Goal: Task Accomplishment & Management: Manage account settings

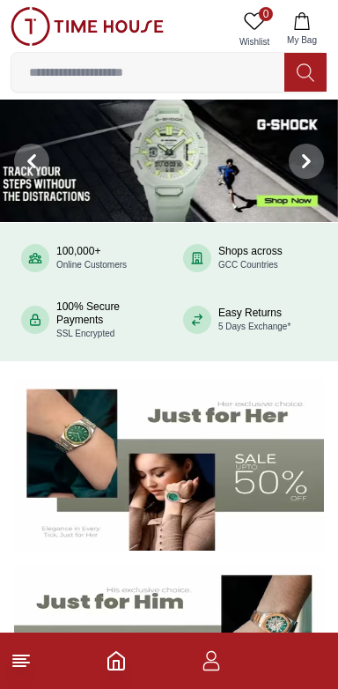
click at [122, 658] on icon "Home" at bounding box center [116, 660] width 21 height 21
click at [221, 667] on icon "button" at bounding box center [211, 660] width 21 height 21
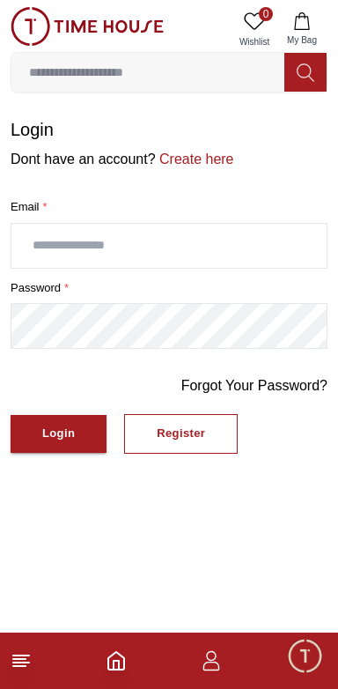
click at [123, 663] on icon "Home" at bounding box center [116, 661] width 16 height 18
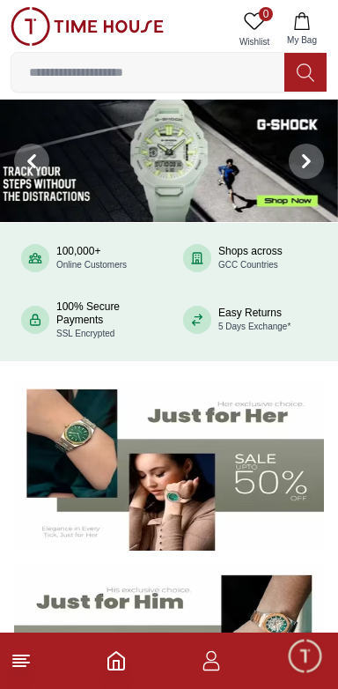
click at [219, 664] on icon "button" at bounding box center [211, 660] width 21 height 21
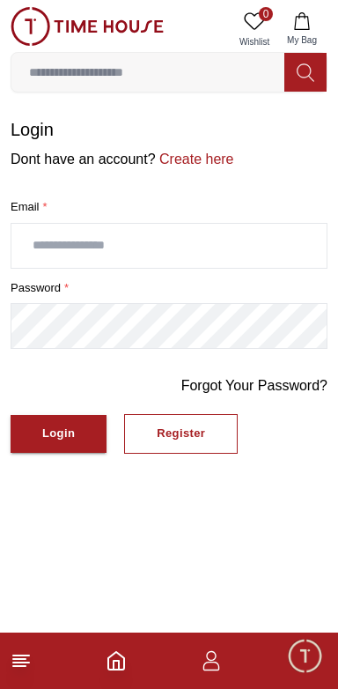
click at [66, 251] on input "text" at bounding box center [168, 246] width 315 height 44
type input "**********"
click at [100, 419] on button "Login" at bounding box center [59, 434] width 96 height 38
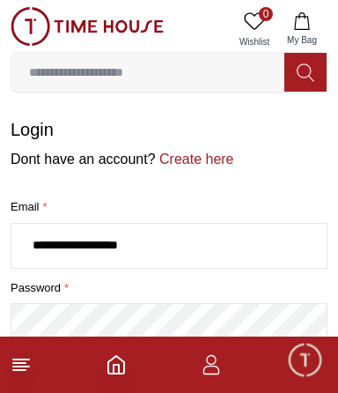
scroll to position [94, 0]
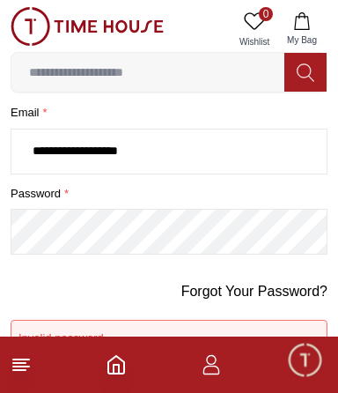
click at [36, 311] on div "Forgot Your Password?" at bounding box center [169, 300] width 317 height 39
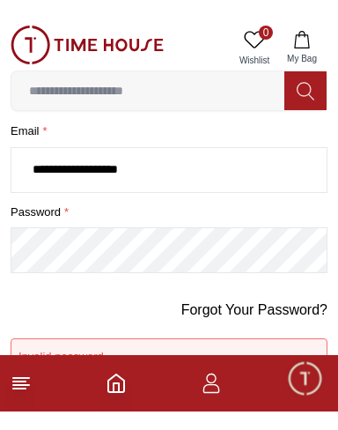
scroll to position [0, 0]
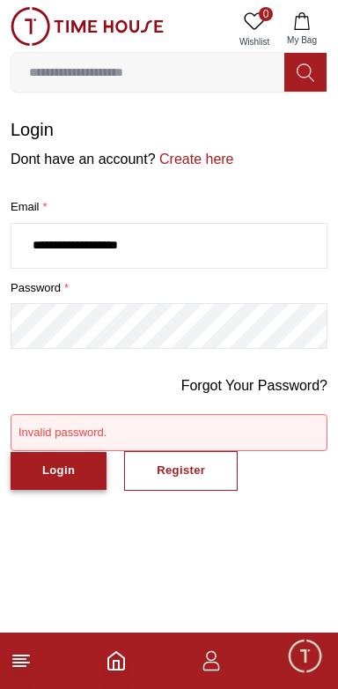
click at [78, 470] on button "Login" at bounding box center [59, 471] width 96 height 38
click at [84, 471] on button "Login" at bounding box center [59, 471] width 96 height 38
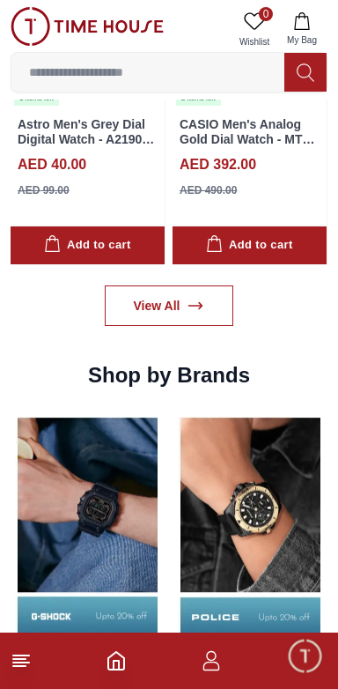
scroll to position [1497, 0]
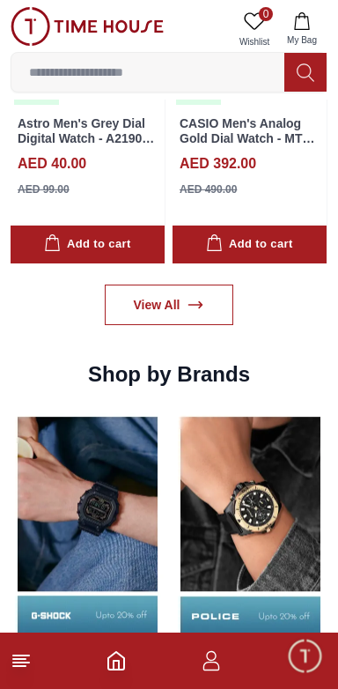
click at [220, 664] on icon "button" at bounding box center [211, 660] width 21 height 21
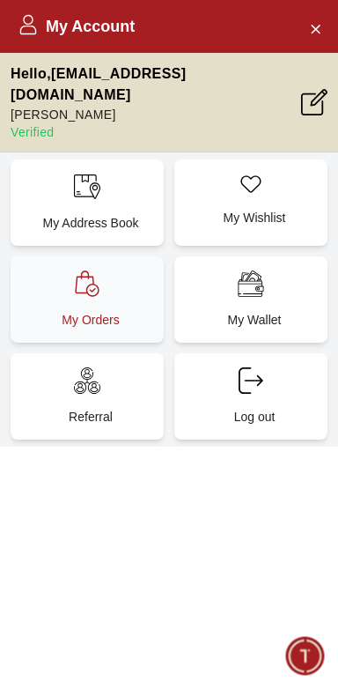
click at [63, 261] on div "My Orders" at bounding box center [87, 299] width 153 height 86
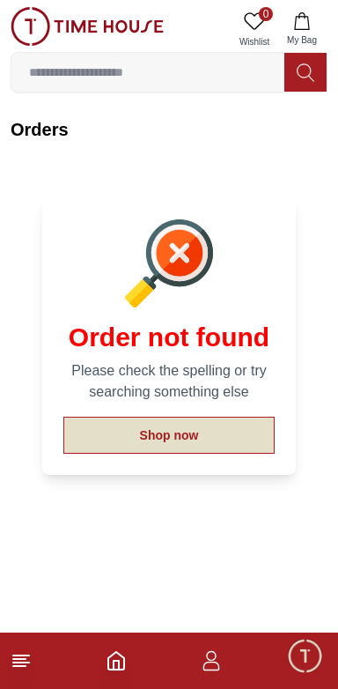
click at [240, 434] on button "Shop now" at bounding box center [169, 435] width 212 height 37
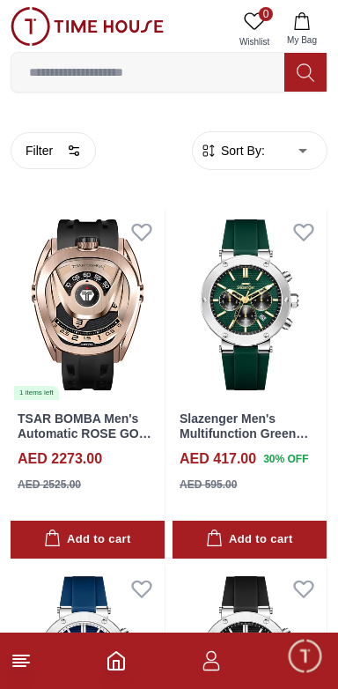
click at [311, 33] on span "My Bag" at bounding box center [302, 39] width 44 height 13
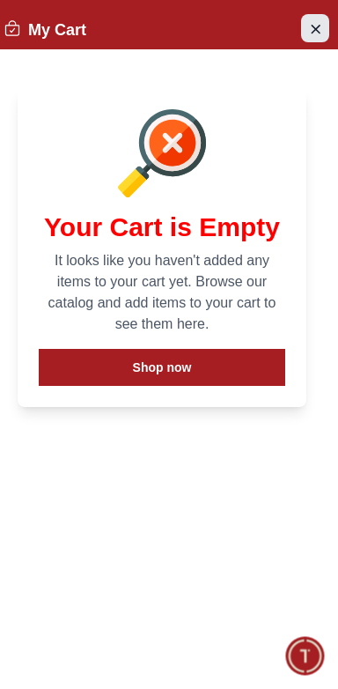
click at [310, 33] on icon "Close Account" at bounding box center [315, 29] width 14 height 22
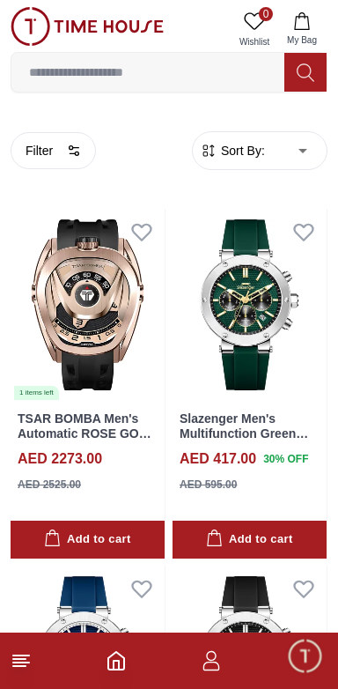
click at [22, 30] on img at bounding box center [87, 26] width 153 height 39
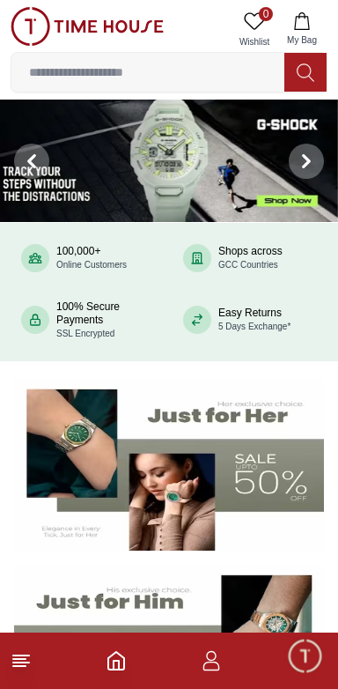
click at [308, 665] on span "Minimize live chat window" at bounding box center [304, 655] width 51 height 51
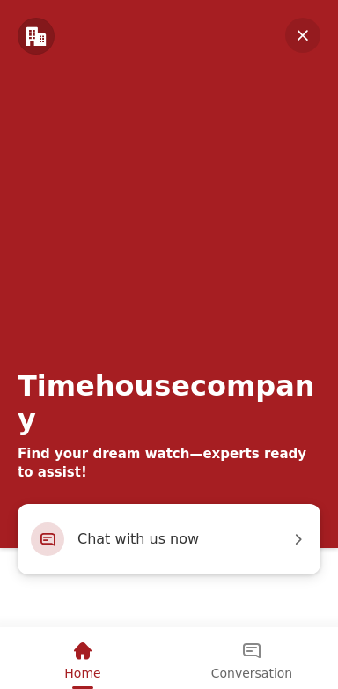
click at [315, 35] on em "Minimize" at bounding box center [303, 35] width 35 height 35
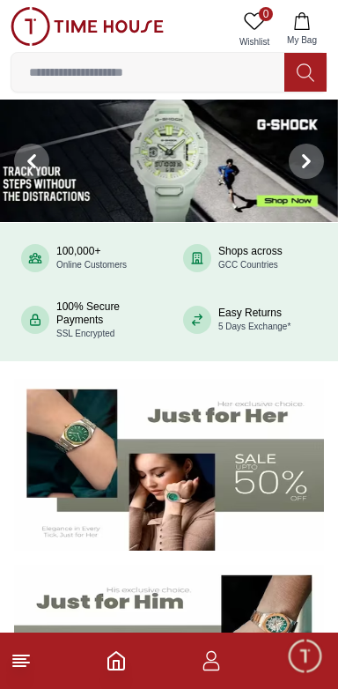
click at [218, 656] on icon "button" at bounding box center [211, 660] width 21 height 21
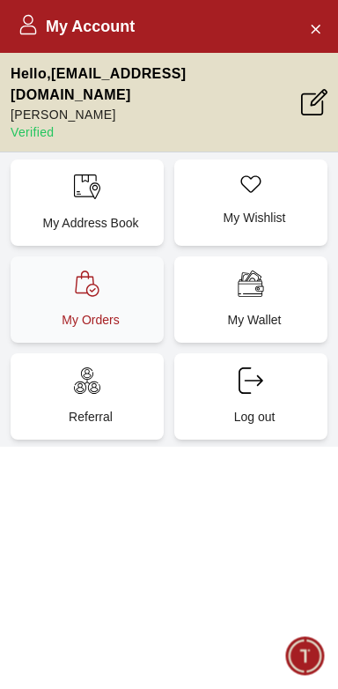
click at [44, 311] on p "My Orders" at bounding box center [91, 320] width 132 height 18
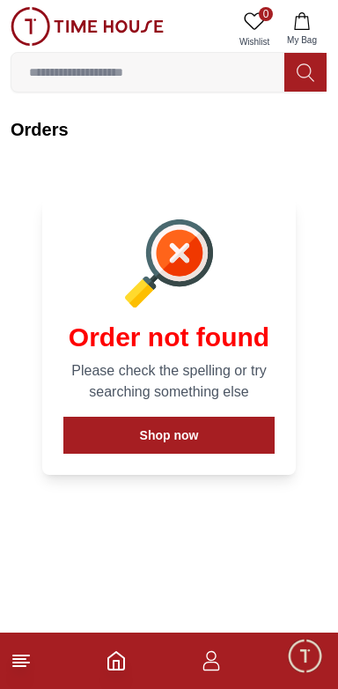
click at [313, 658] on span "Minimize live chat window" at bounding box center [304, 655] width 51 height 51
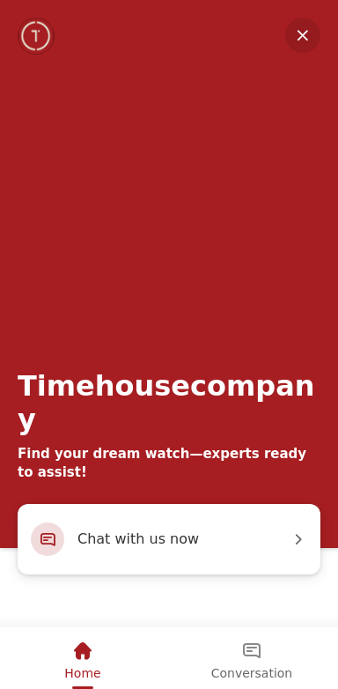
click at [313, 43] on em "Minimize" at bounding box center [303, 35] width 35 height 35
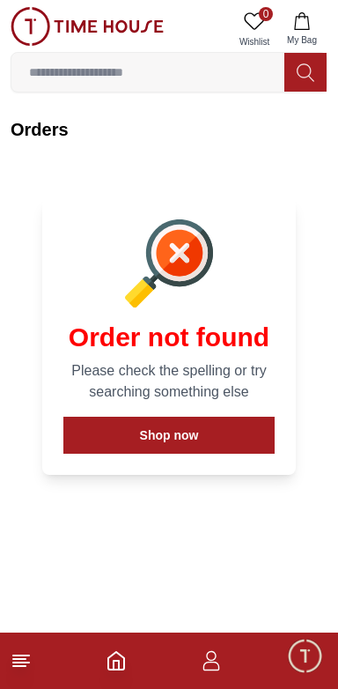
click at [136, 671] on footer at bounding box center [169, 661] width 338 height 56
click at [26, 654] on icon at bounding box center [21, 660] width 21 height 21
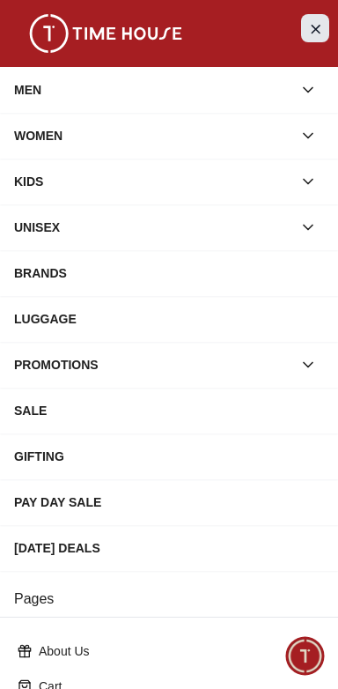
click at [326, 37] on button "Close Menu" at bounding box center [315, 28] width 28 height 28
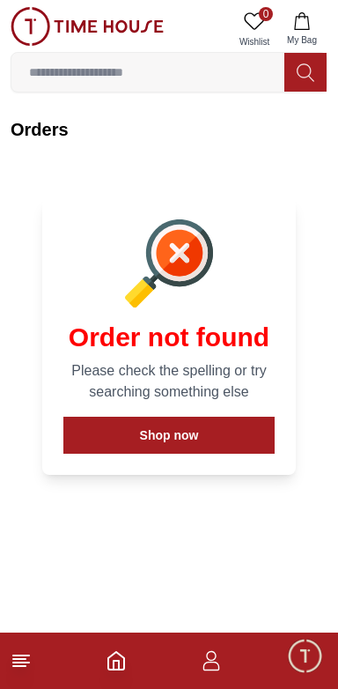
click at [238, 658] on footer at bounding box center [169, 661] width 338 height 56
click at [212, 651] on icon "button" at bounding box center [211, 656] width 10 height 10
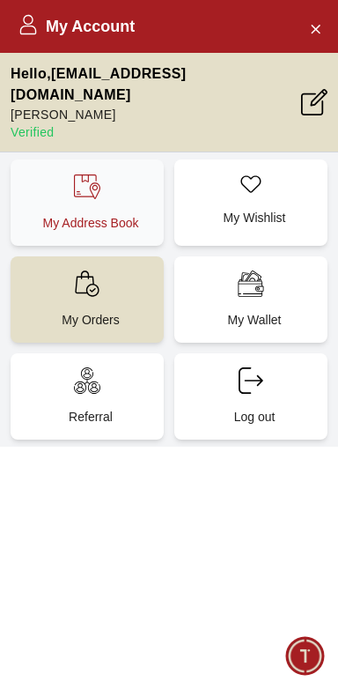
click at [62, 214] on p "My Address Book" at bounding box center [91, 223] width 132 height 18
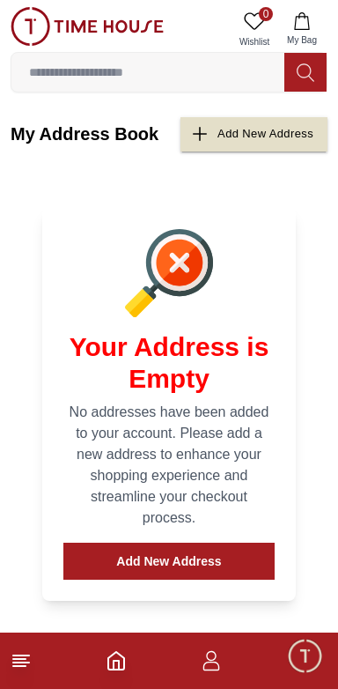
click at [310, 664] on span "Minimize live chat window" at bounding box center [304, 655] width 51 height 51
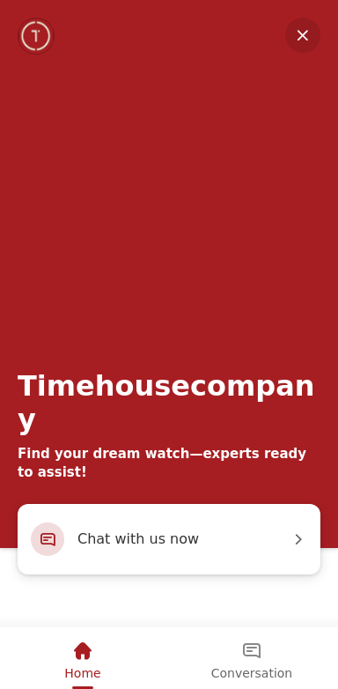
click at [316, 41] on em "Minimize" at bounding box center [303, 35] width 35 height 35
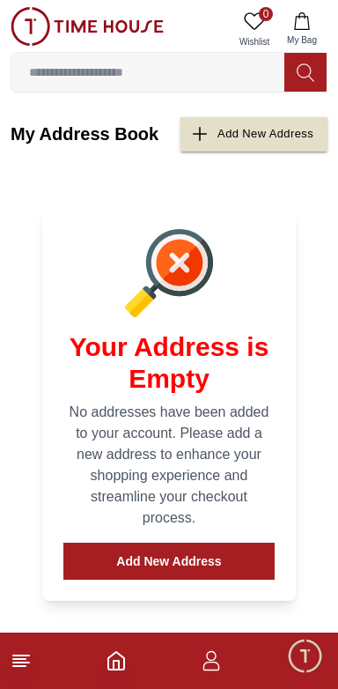
click at [211, 657] on icon "button" at bounding box center [211, 660] width 21 height 21
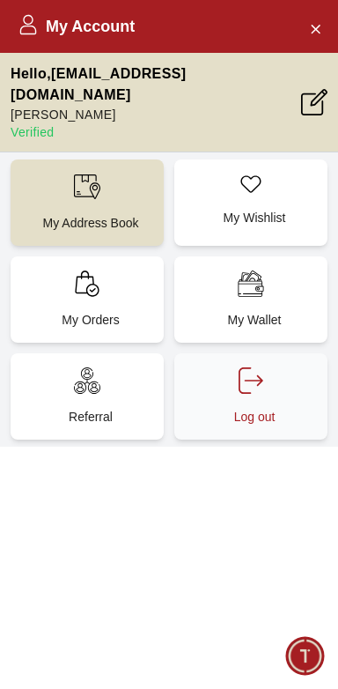
click at [236, 408] on p "Log out" at bounding box center [255, 417] width 132 height 18
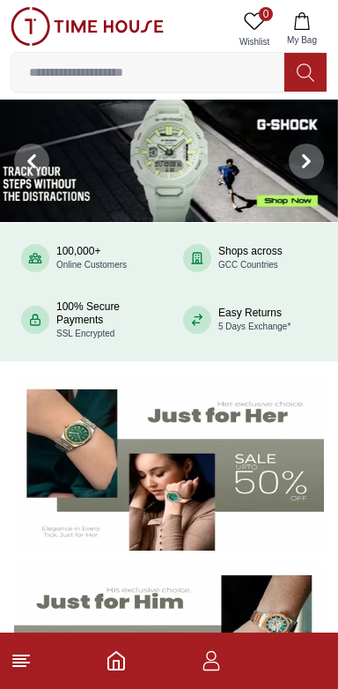
click at [220, 664] on icon "button" at bounding box center [211, 660] width 21 height 21
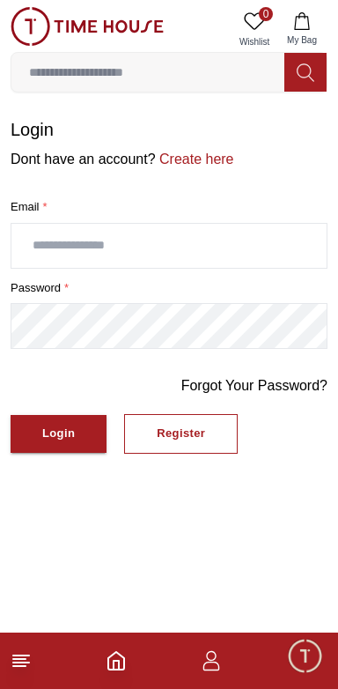
click at [50, 249] on input "text" at bounding box center [168, 246] width 315 height 44
type input "**********"
click at [93, 434] on button "Login" at bounding box center [59, 434] width 96 height 38
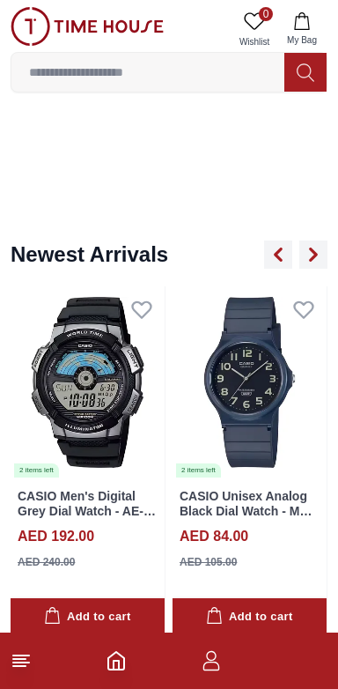
scroll to position [2079, 0]
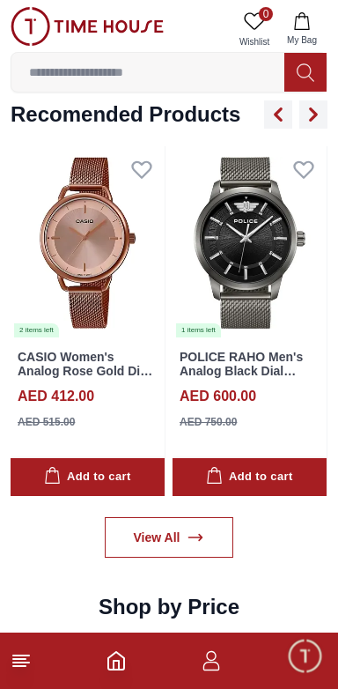
click at [214, 662] on icon "button" at bounding box center [212, 666] width 17 height 9
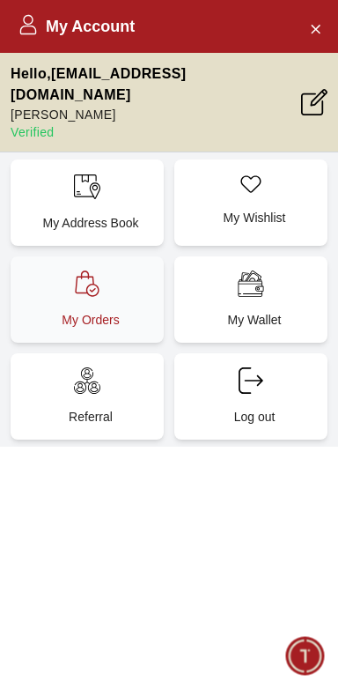
click at [55, 311] on p "My Orders" at bounding box center [91, 320] width 132 height 18
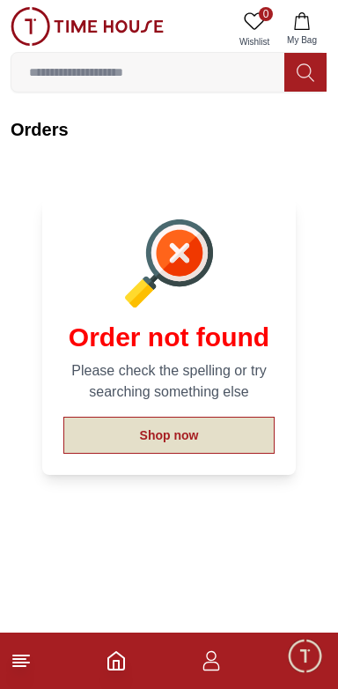
click at [222, 446] on button "Shop now" at bounding box center [169, 435] width 212 height 37
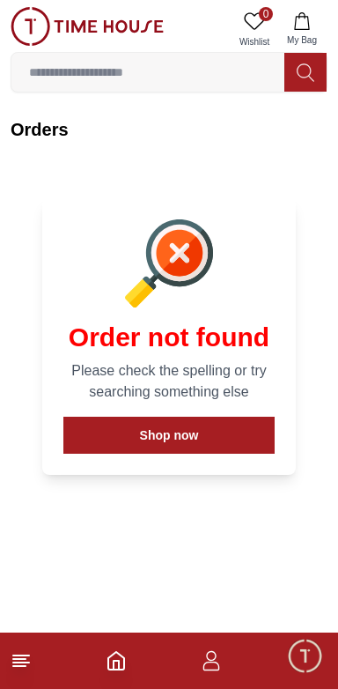
click at [219, 659] on icon "button" at bounding box center [211, 660] width 21 height 21
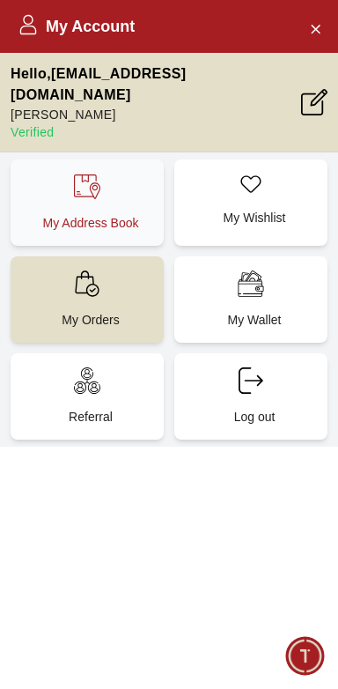
click at [52, 214] on p "My Address Book" at bounding box center [91, 223] width 132 height 18
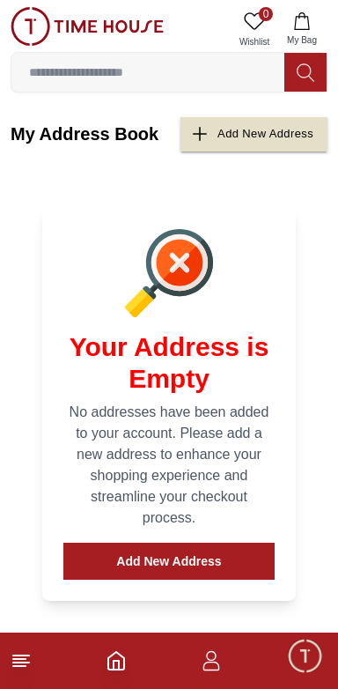
click at [28, 42] on img at bounding box center [87, 26] width 153 height 39
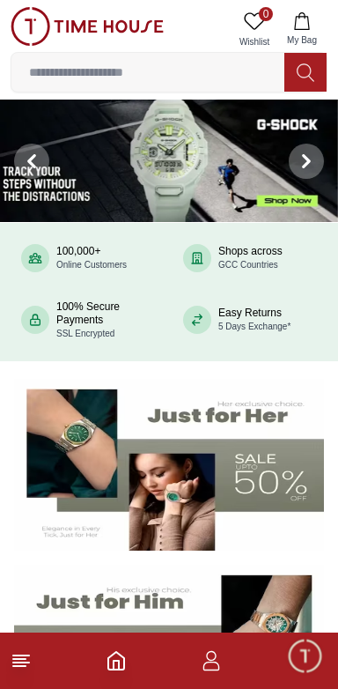
scroll to position [5, 0]
